Goal: Task Accomplishment & Management: Manage account settings

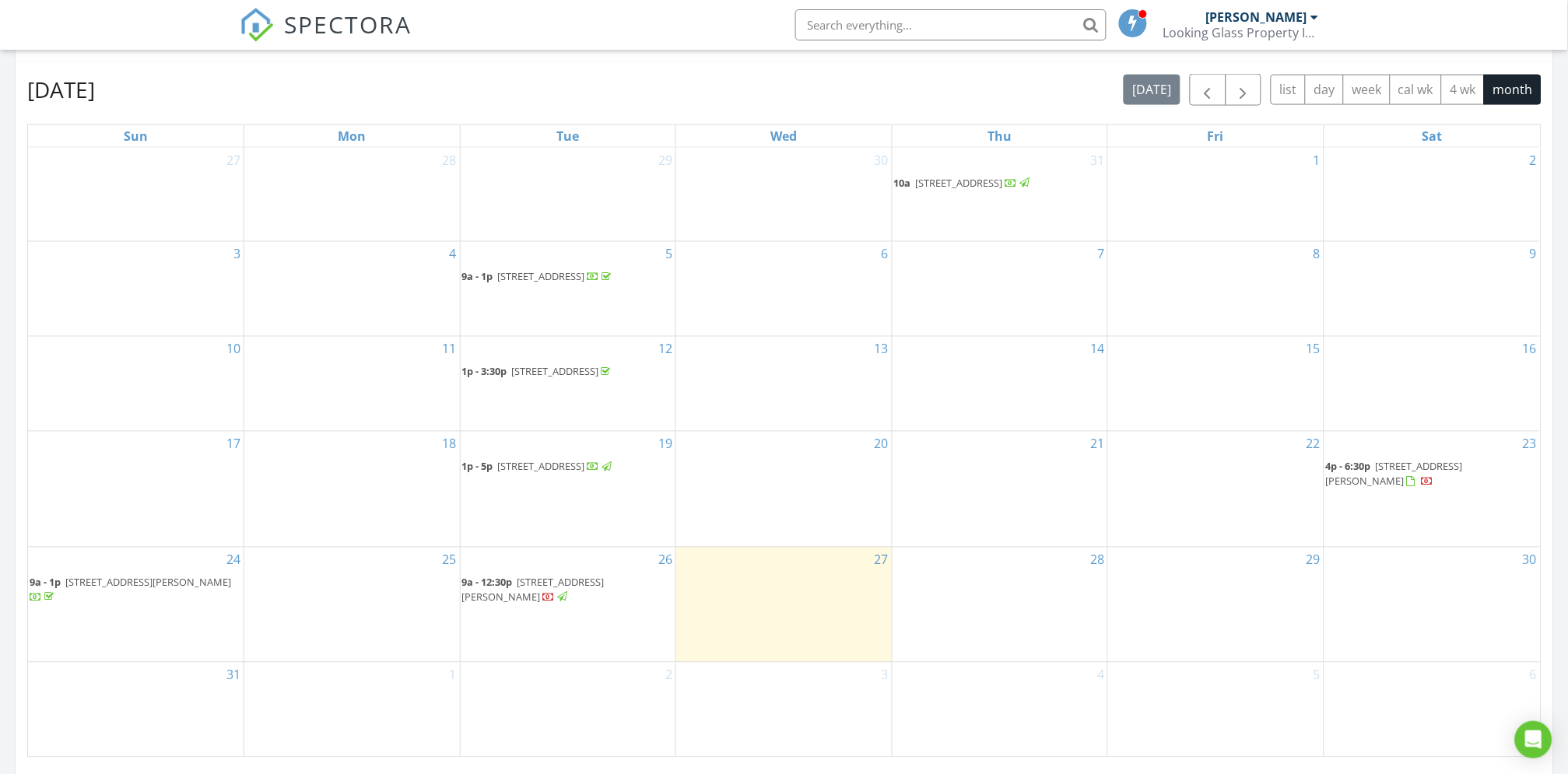
scroll to position [691, 0]
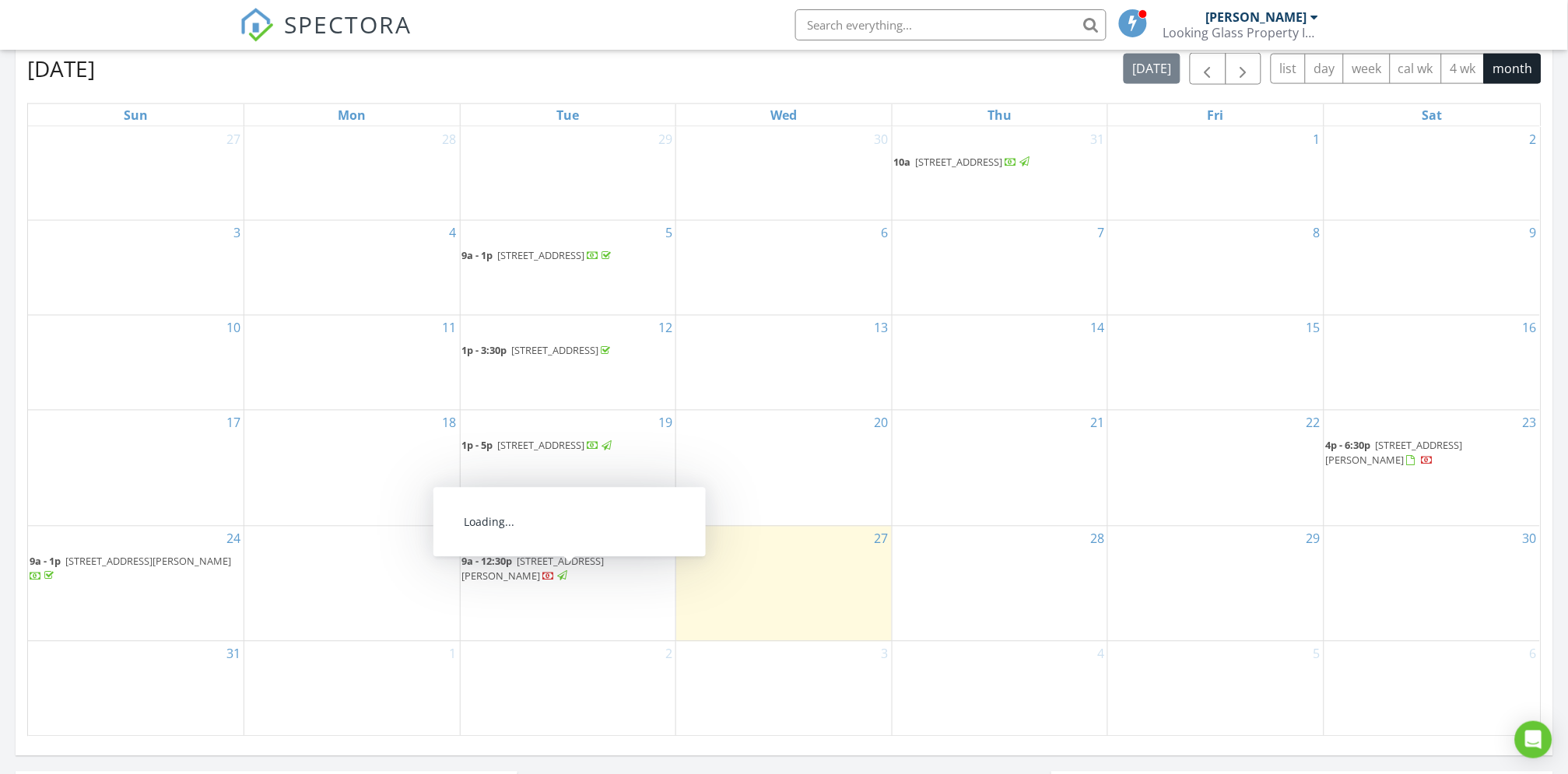
click at [533, 572] on span "1611 San Charles Dr, Dunedin 34698" at bounding box center [533, 569] width 143 height 29
